Goal: Navigation & Orientation: Find specific page/section

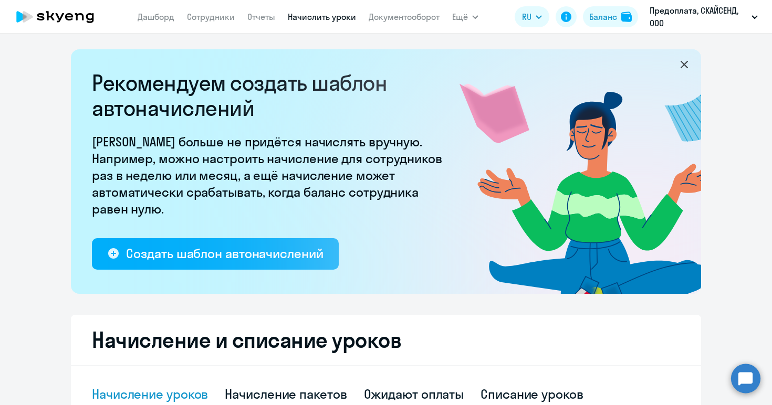
select select "10"
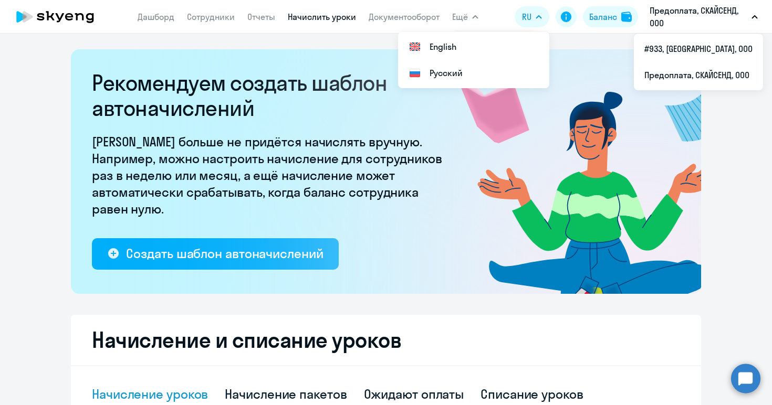
click at [61, 13] on icon at bounding box center [55, 17] width 92 height 26
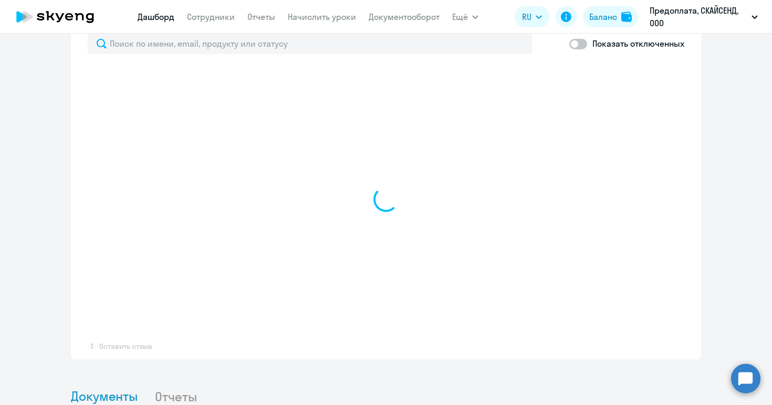
select select "30"
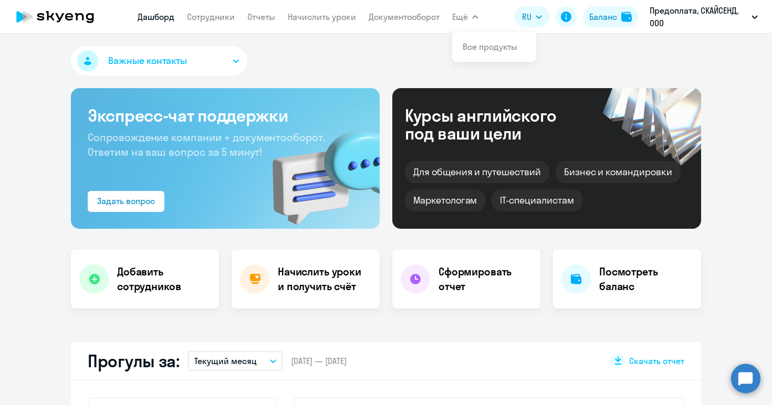
click at [469, 23] on button "Ещё" at bounding box center [465, 16] width 26 height 21
click at [468, 16] on button "Ещё" at bounding box center [465, 16] width 26 height 21
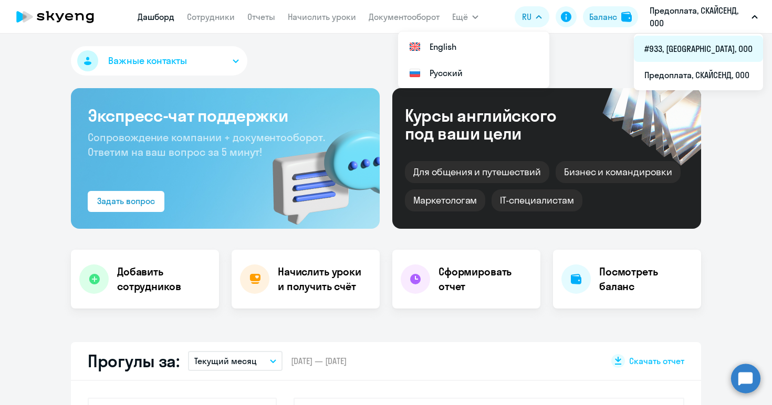
click at [714, 47] on li "#933, [GEOGRAPHIC_DATA], ООО" at bounding box center [698, 49] width 129 height 26
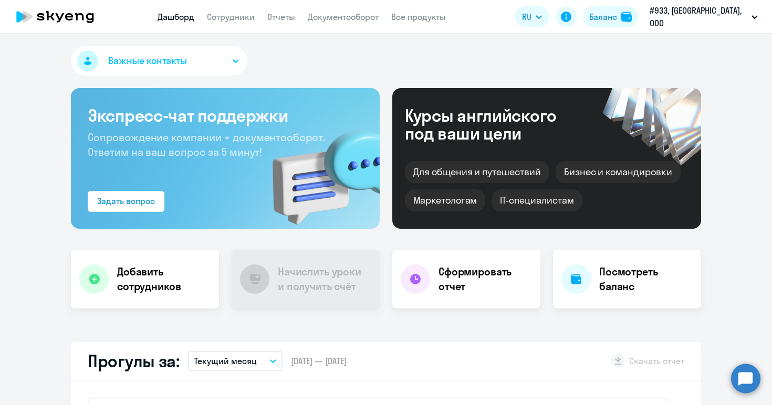
click at [739, 383] on circle at bounding box center [745, 378] width 29 height 29
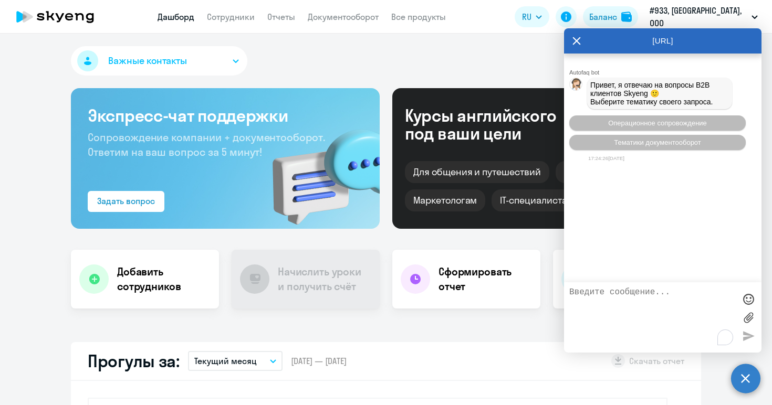
click at [579, 39] on icon at bounding box center [576, 40] width 8 height 25
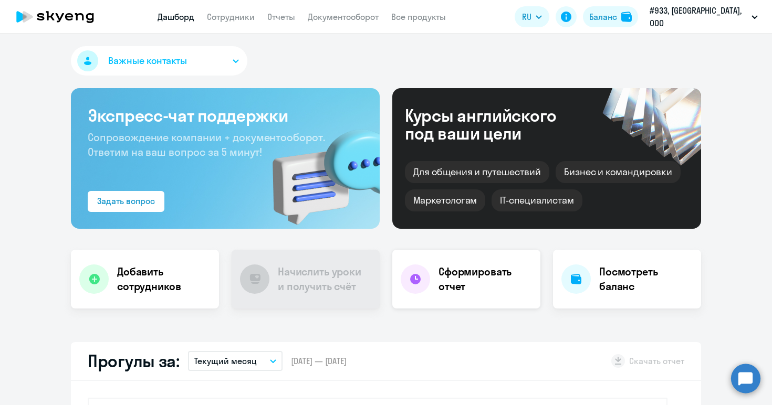
click at [456, 293] on h4 "Сформировать отчет" at bounding box center [484, 279] width 93 height 29
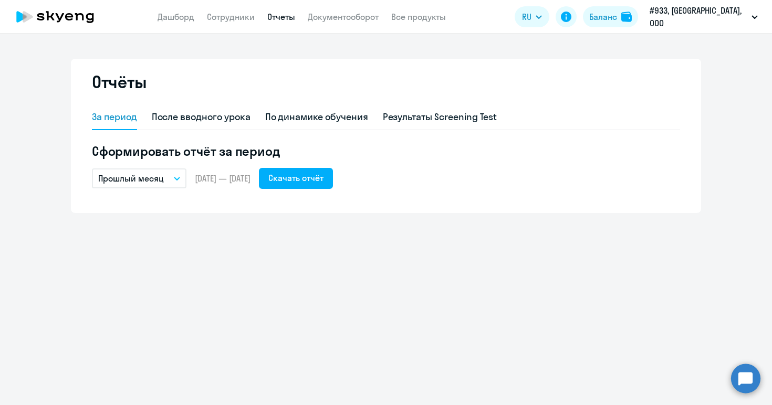
click at [295, 14] on link "Отчеты" at bounding box center [281, 17] width 28 height 10
click at [194, 13] on link "Дашборд" at bounding box center [175, 17] width 37 height 10
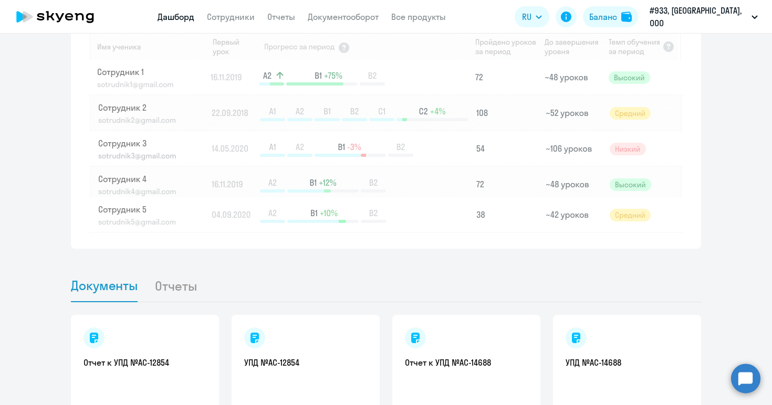
scroll to position [963, 0]
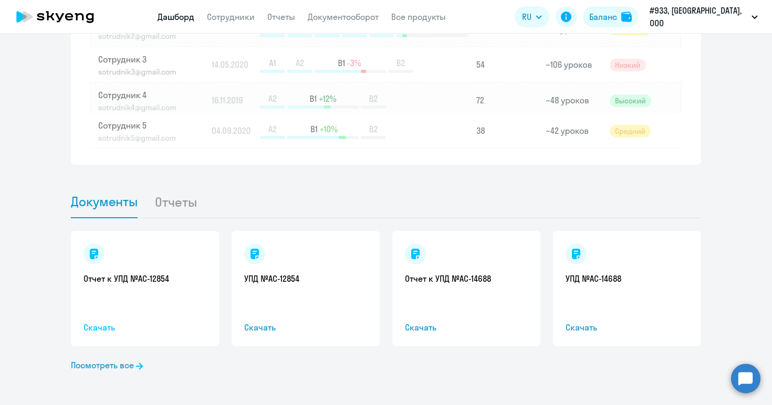
click at [107, 326] on span "Скачать" at bounding box center [144, 327] width 123 height 13
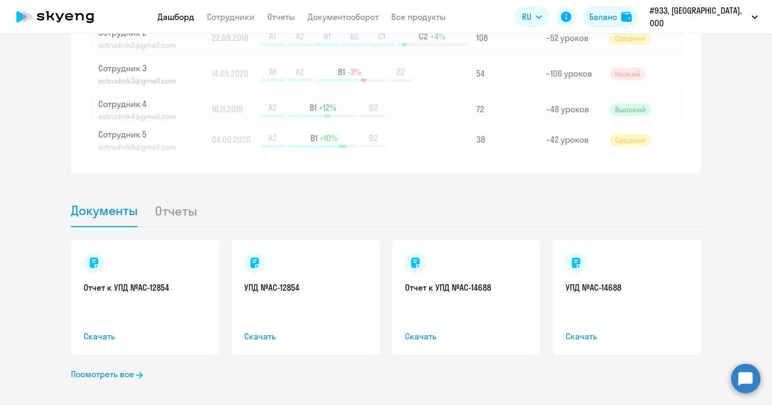
scroll to position [950, 0]
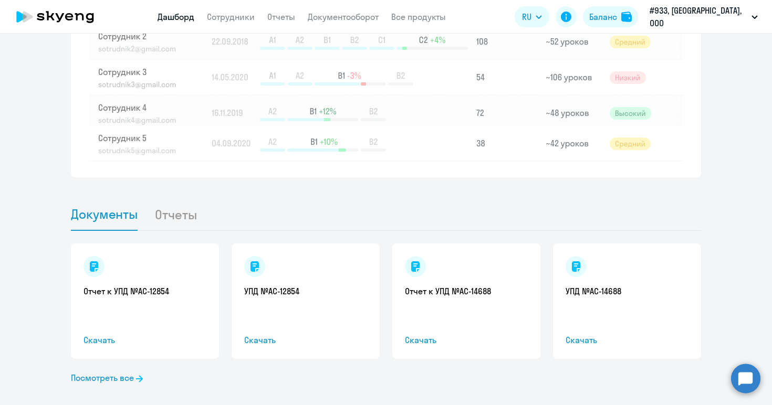
click at [167, 225] on li "Отчеты" at bounding box center [183, 214] width 59 height 32
click at [164, 217] on li "Отчеты" at bounding box center [183, 214] width 59 height 32
click at [176, 217] on li "Отчеты" at bounding box center [183, 214] width 59 height 32
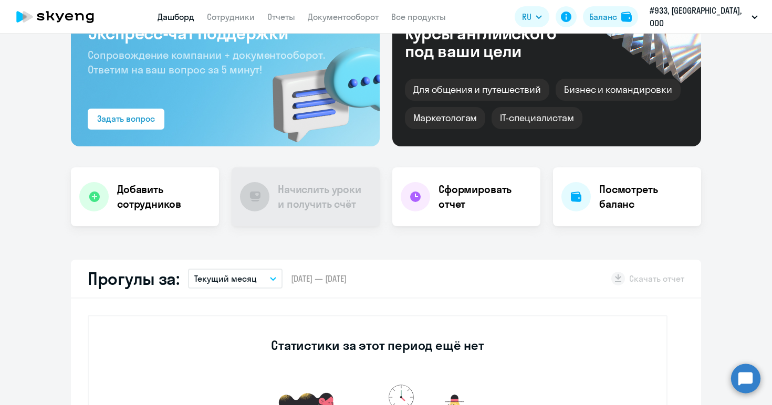
scroll to position [0, 0]
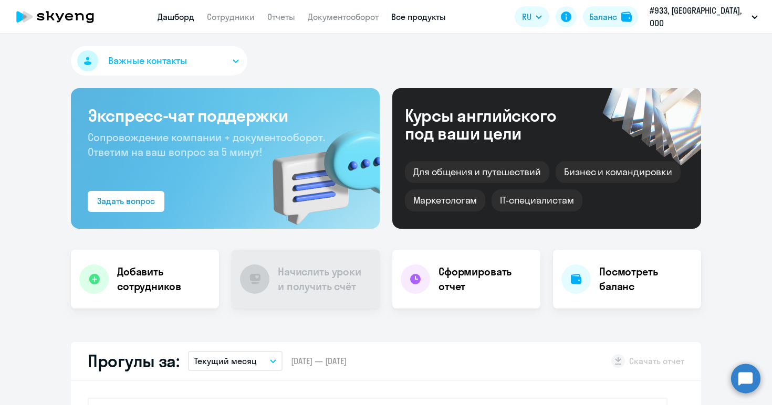
click at [439, 19] on link "Все продукты" at bounding box center [418, 17] width 55 height 10
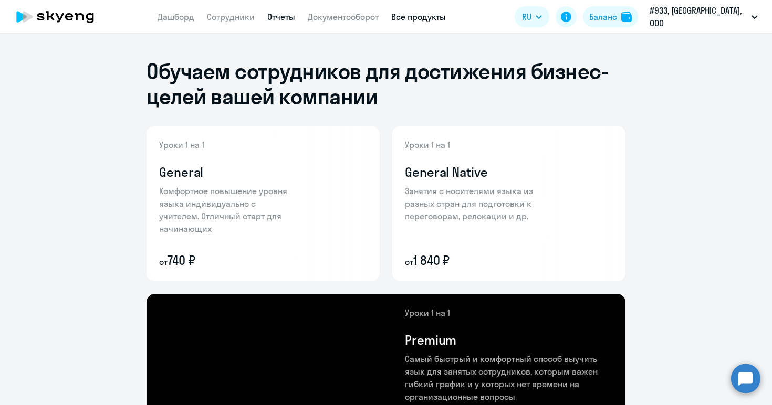
click at [295, 20] on link "Отчеты" at bounding box center [281, 17] width 28 height 10
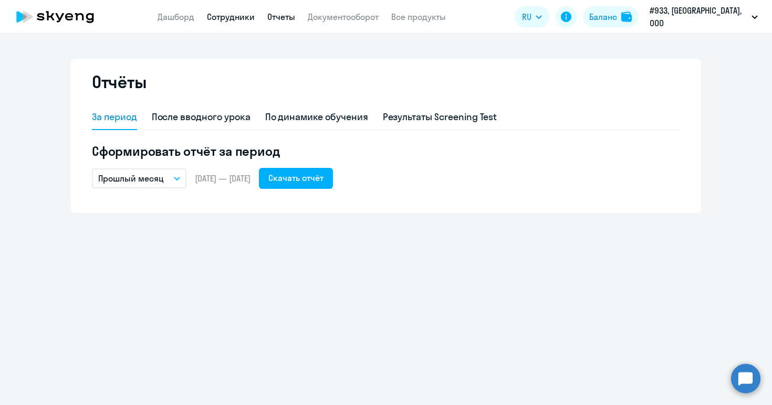
click at [243, 15] on link "Сотрудники" at bounding box center [231, 17] width 48 height 10
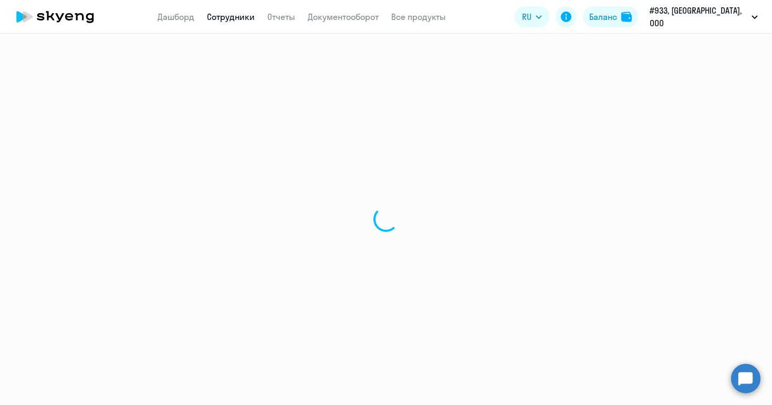
select select "30"
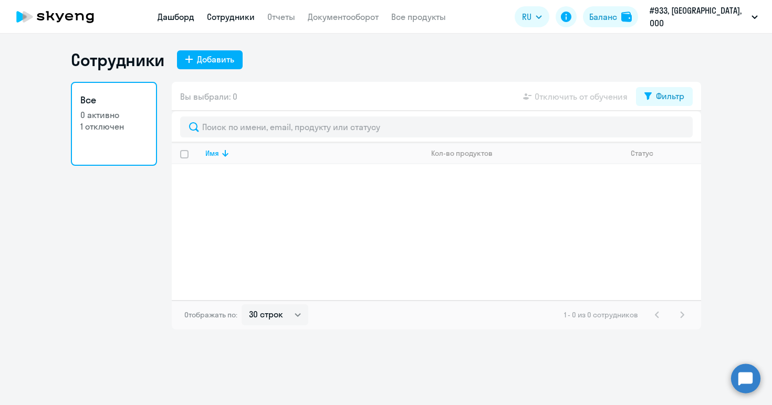
click at [192, 14] on link "Дашборд" at bounding box center [175, 17] width 37 height 10
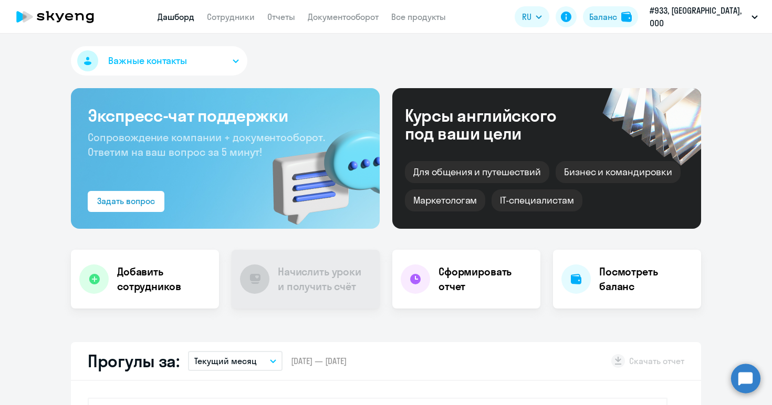
click at [636, 71] on div "Важные контакты" at bounding box center [386, 63] width 630 height 34
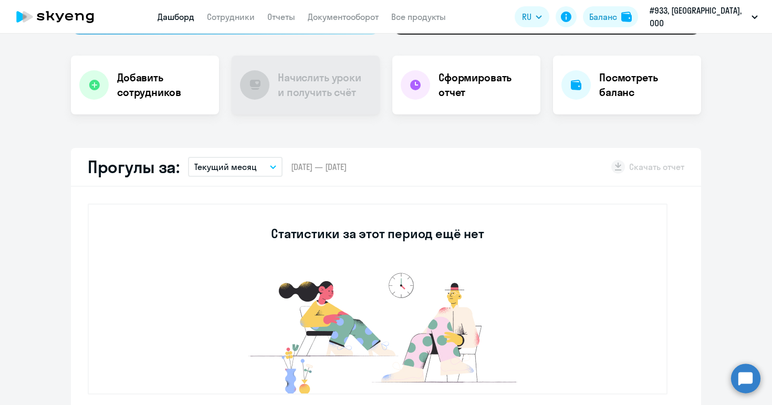
scroll to position [199, 0]
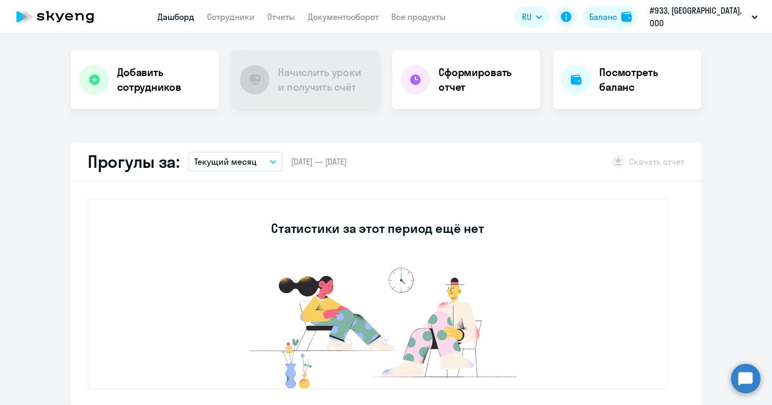
click at [388, 229] on h3 "Статистики за этот период ещё нет" at bounding box center [377, 228] width 213 height 17
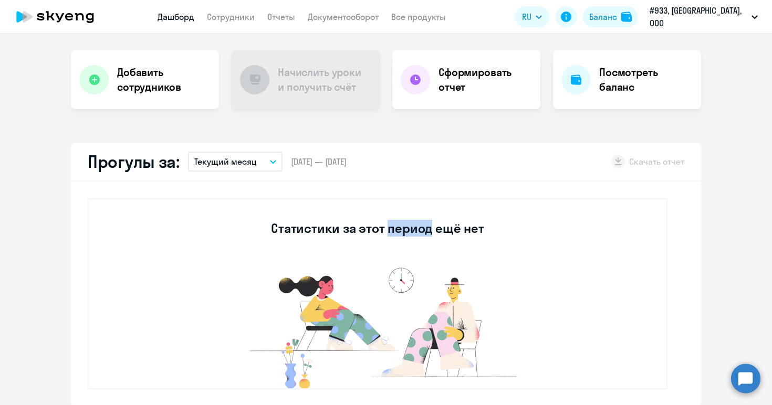
click at [388, 229] on h3 "Статистики за этот период ещё нет" at bounding box center [377, 228] width 213 height 17
click at [617, 20] on div "Баланс" at bounding box center [603, 16] width 28 height 13
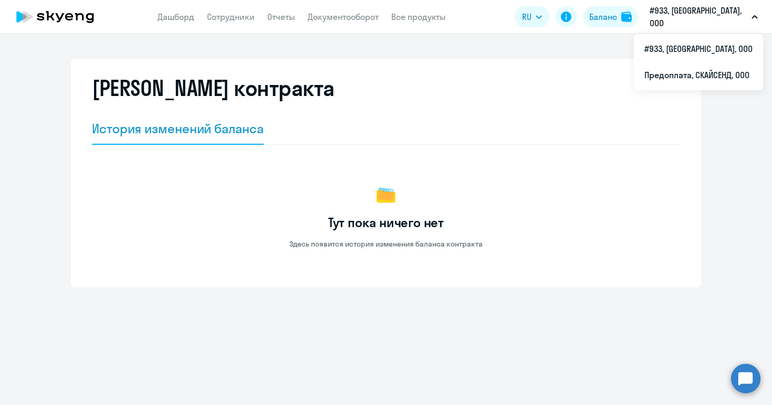
click at [750, 29] on app-header "Дашборд Сотрудники Отчеты Документооборот Все продукты Дашборд Сотрудники Отчет…" at bounding box center [386, 17] width 772 height 34
click at [750, 21] on button "#933, [GEOGRAPHIC_DATA], ООО" at bounding box center [703, 16] width 119 height 25
click at [715, 79] on li "Предоплата, СКАЙСЕНД, ООО" at bounding box center [698, 75] width 129 height 26
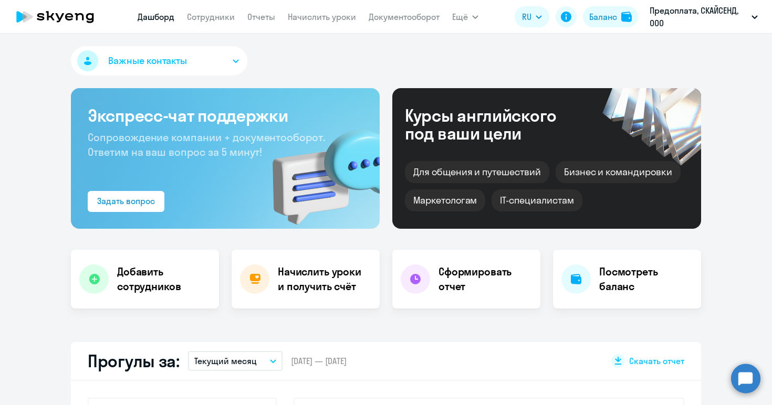
select select "30"
click at [596, 20] on div "Баланс" at bounding box center [603, 16] width 28 height 13
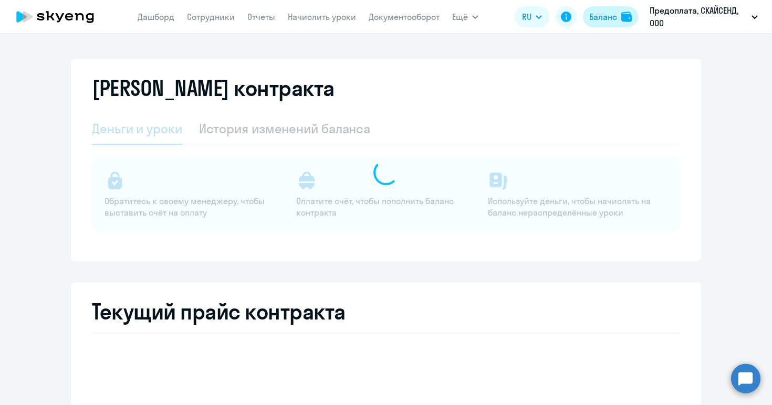
select select "english_adult_not_native_speaker"
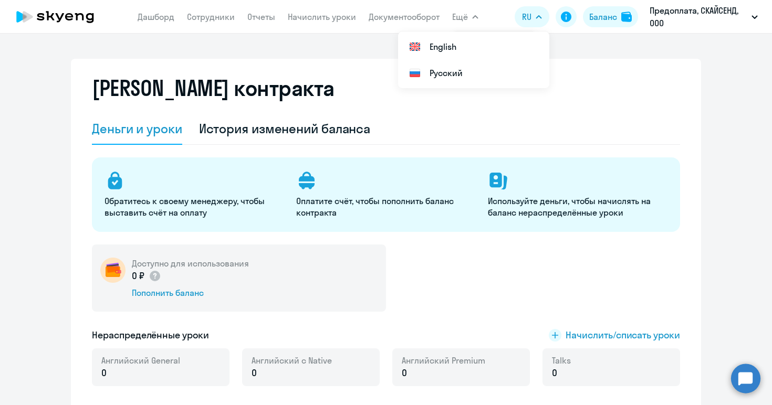
click at [464, 20] on span "Ещё" at bounding box center [460, 16] width 16 height 13
click at [157, 17] on link "Дашборд" at bounding box center [156, 17] width 37 height 10
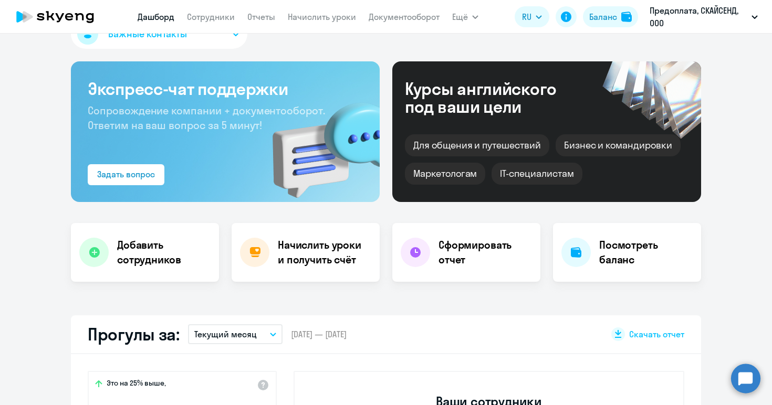
select select "30"
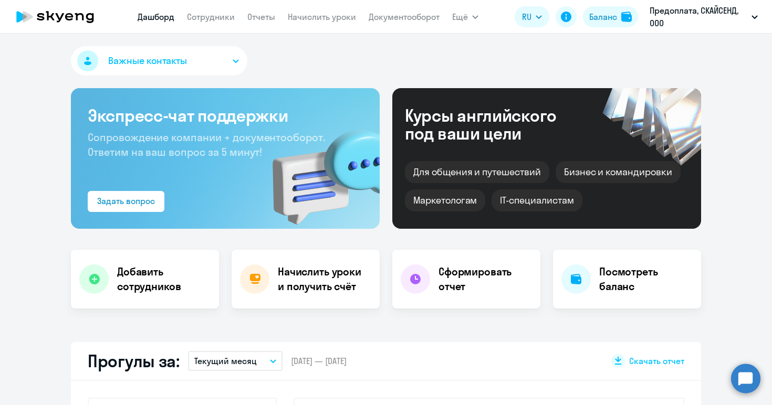
click at [529, 199] on div "IT-специалистам" at bounding box center [536, 200] width 90 height 22
click at [465, 198] on div "Маркетологам" at bounding box center [445, 200] width 80 height 22
